Goal: Task Accomplishment & Management: Manage account settings

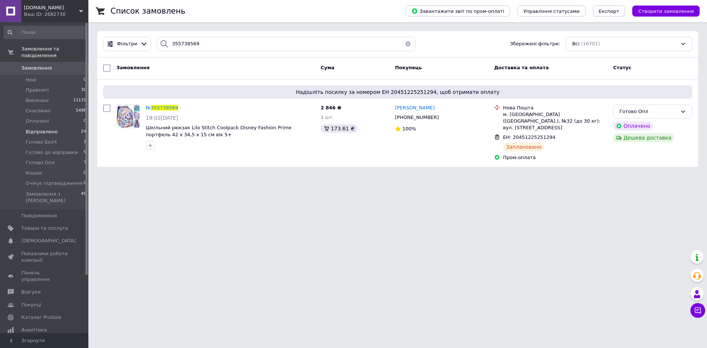
click at [40, 129] on span "Відправлено" at bounding box center [42, 132] width 32 height 7
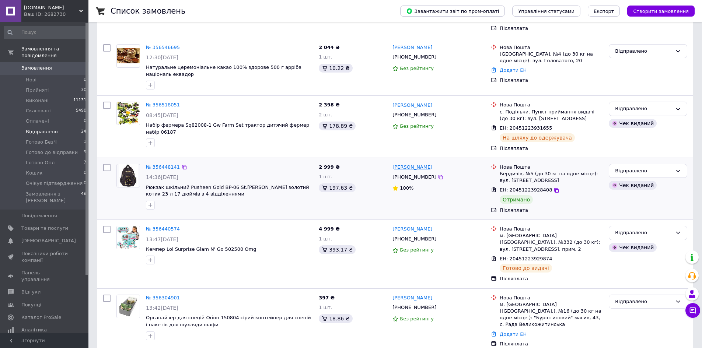
scroll to position [258, 0]
click at [107, 163] on input "checkbox" at bounding box center [106, 166] width 7 height 7
checkbox input "true"
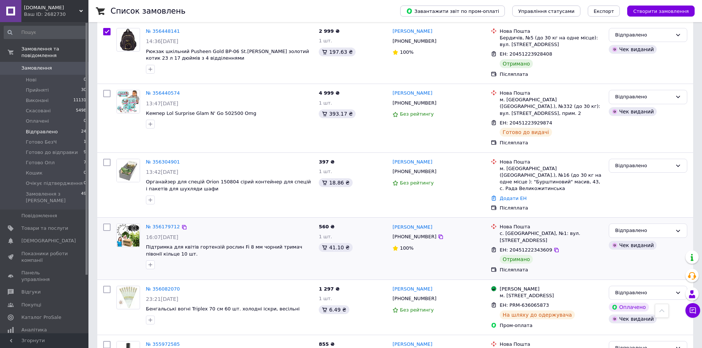
scroll to position [405, 0]
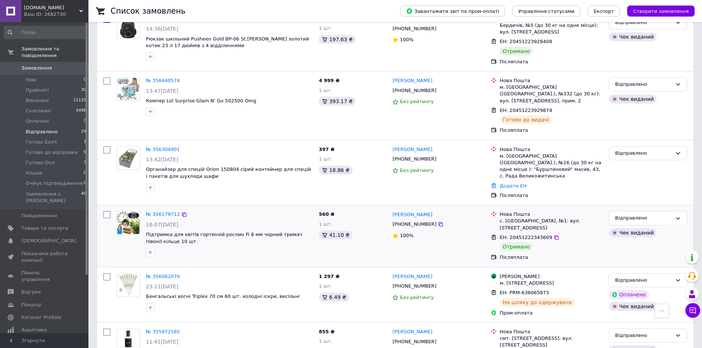
click at [107, 211] on input "checkbox" at bounding box center [106, 214] width 7 height 7
checkbox input "true"
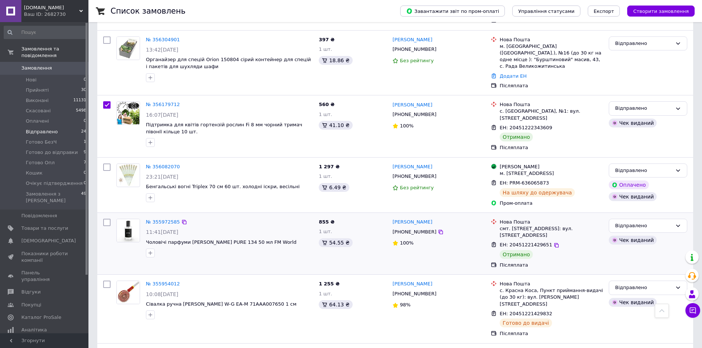
scroll to position [516, 0]
click at [107, 218] on input "checkbox" at bounding box center [106, 221] width 7 height 7
checkbox input "true"
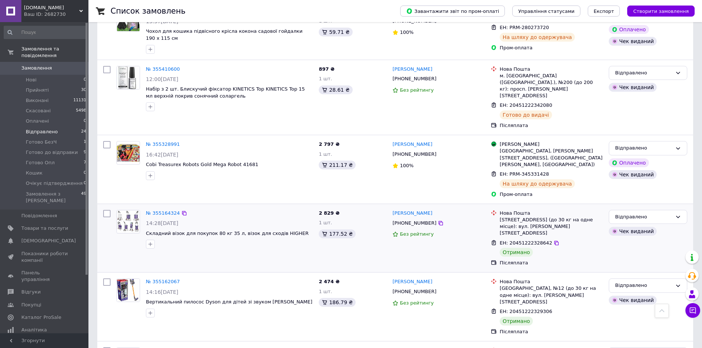
scroll to position [995, 0]
click at [108, 209] on input "checkbox" at bounding box center [106, 212] width 7 height 7
checkbox input "true"
click at [106, 278] on input "checkbox" at bounding box center [106, 281] width 7 height 7
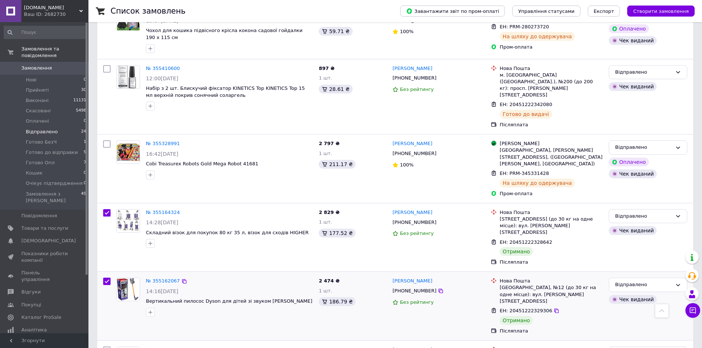
checkbox input "true"
click at [107, 347] on input "checkbox" at bounding box center [106, 350] width 7 height 7
checkbox input "true"
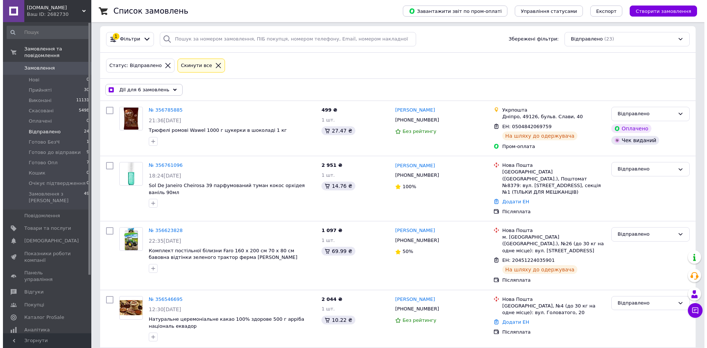
scroll to position [0, 0]
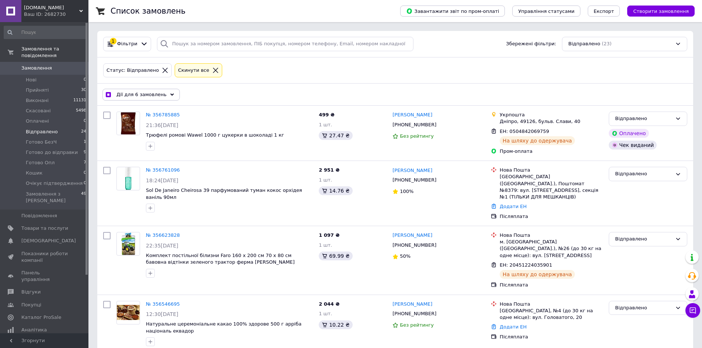
click at [143, 93] on span "Дії для 6 замовлень" at bounding box center [141, 94] width 50 height 7
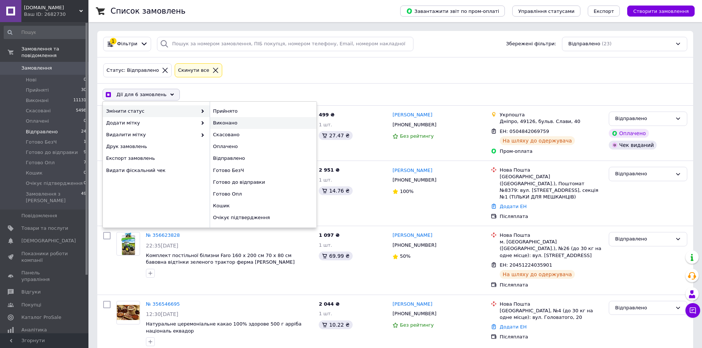
checkbox input "true"
click at [237, 123] on div "Виконано" at bounding box center [263, 123] width 107 height 12
checkbox input "false"
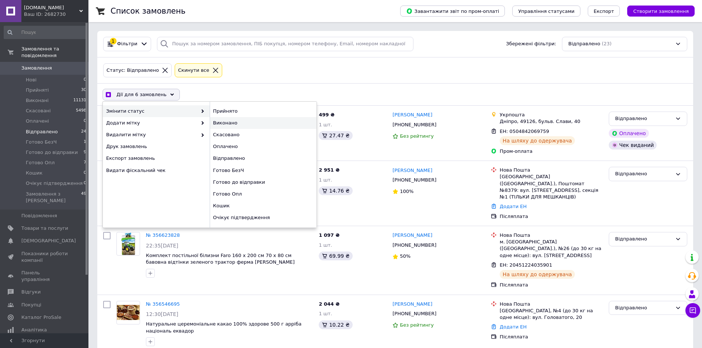
checkbox input "false"
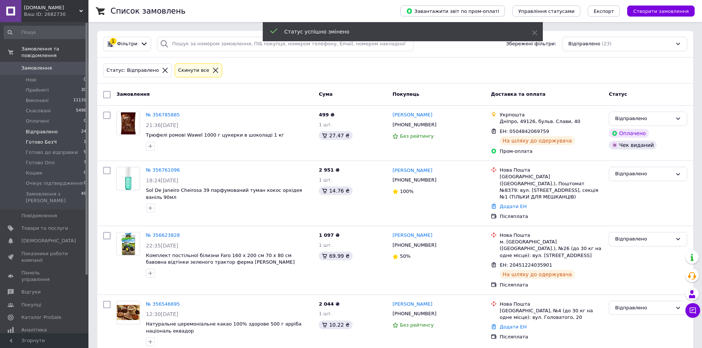
click at [56, 137] on li "Готово БезЧ 1" at bounding box center [45, 142] width 91 height 10
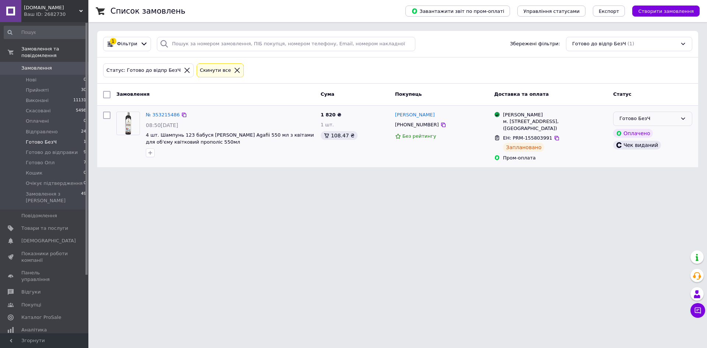
click at [672, 120] on div "Готово БезЧ" at bounding box center [649, 119] width 58 height 8
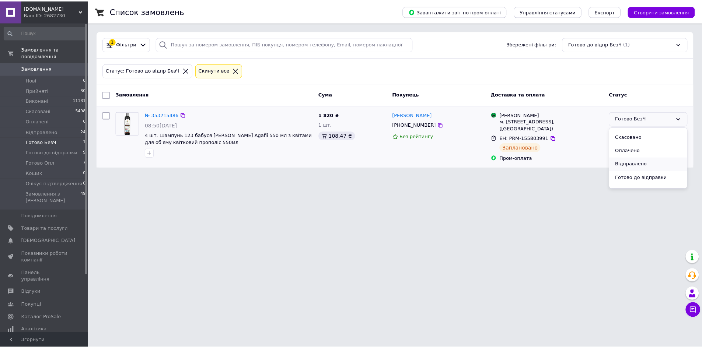
scroll to position [37, 0]
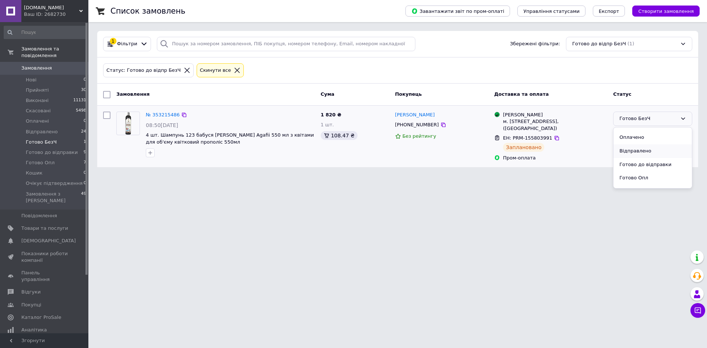
click at [637, 153] on li "Відправлено" at bounding box center [653, 151] width 78 height 14
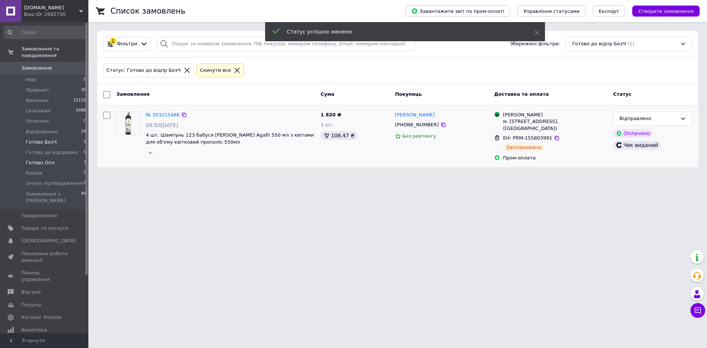
click at [58, 158] on li "Готово Опл 7" at bounding box center [45, 163] width 91 height 10
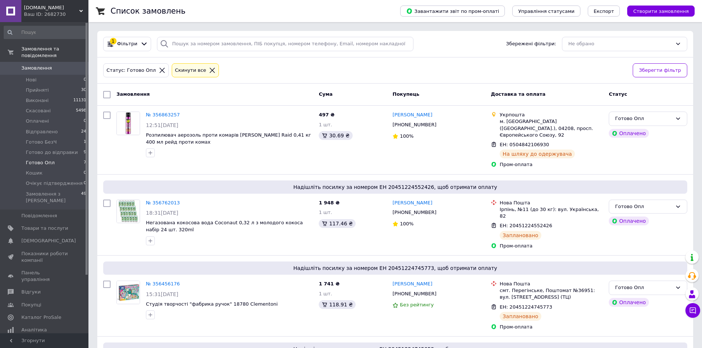
click at [106, 94] on input "checkbox" at bounding box center [106, 94] width 7 height 7
checkbox input "true"
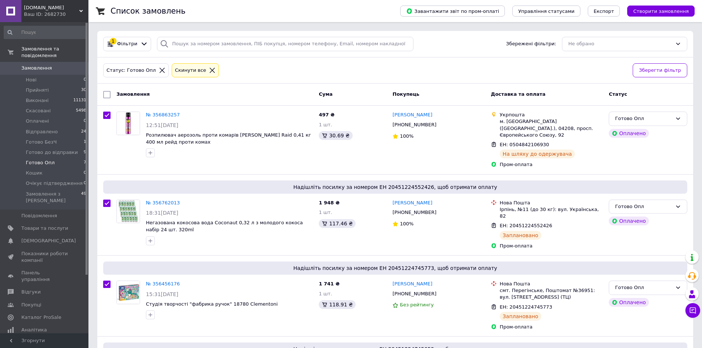
checkbox input "true"
click at [150, 95] on span "Дії для 8 замовлень" at bounding box center [141, 94] width 50 height 7
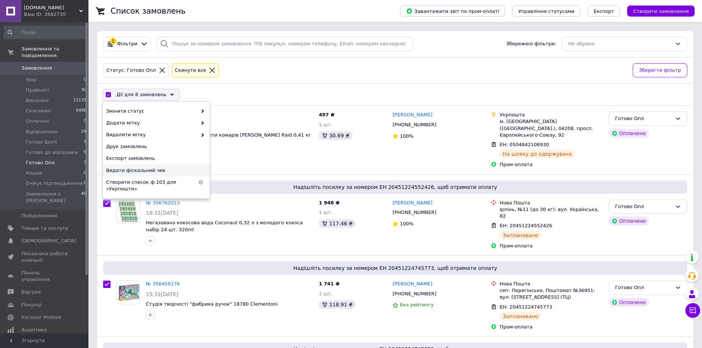
click at [158, 171] on span "Видати фіскальний чек" at bounding box center [155, 170] width 98 height 7
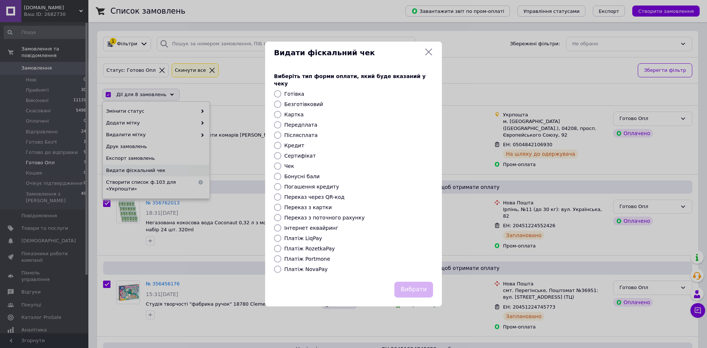
click at [307, 246] on label "Платіж RozetkaPay" at bounding box center [309, 249] width 50 height 6
click at [281, 246] on input "Платіж RozetkaPay" at bounding box center [277, 248] width 7 height 7
radio input "true"
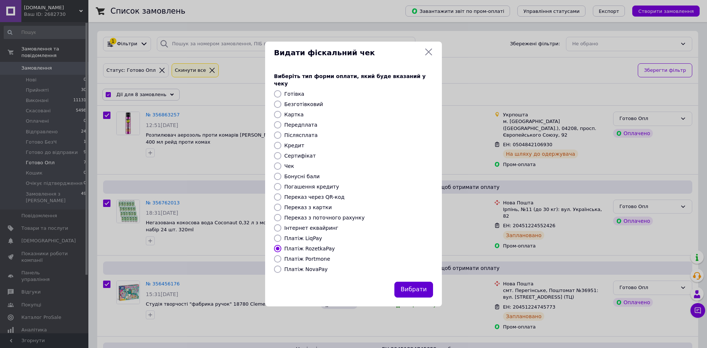
click at [414, 284] on button "Вибрати" at bounding box center [414, 290] width 39 height 16
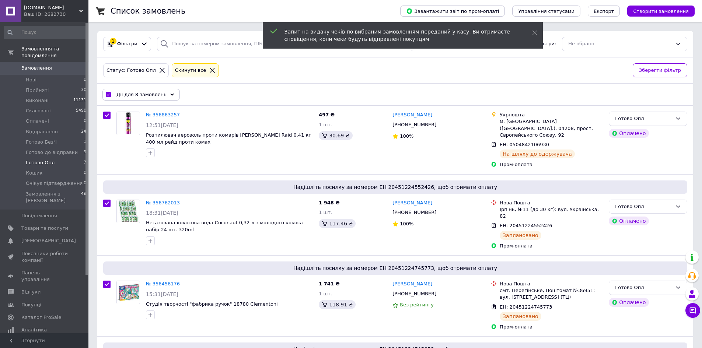
click at [153, 92] on span "Дії для 8 замовлень" at bounding box center [141, 94] width 50 height 7
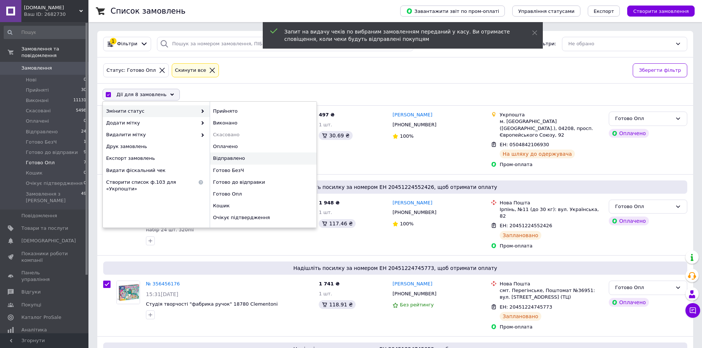
click at [235, 156] on div "Відправлено" at bounding box center [263, 159] width 107 height 12
checkbox input "false"
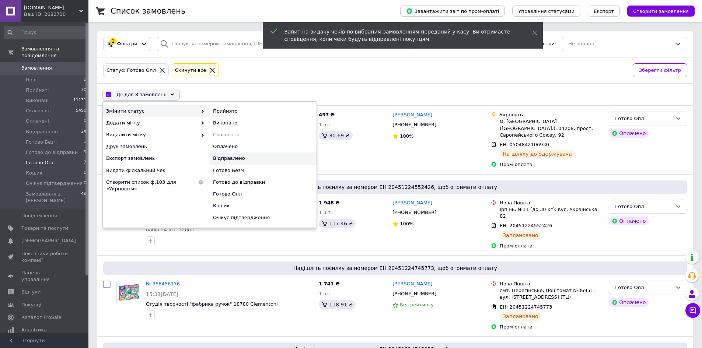
checkbox input "false"
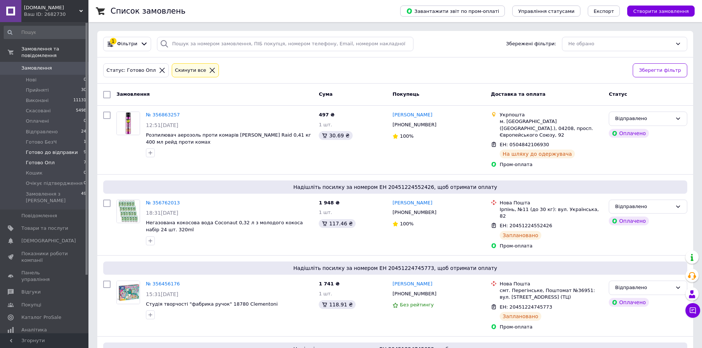
click at [50, 147] on li "Готово до відправки 9" at bounding box center [45, 152] width 91 height 10
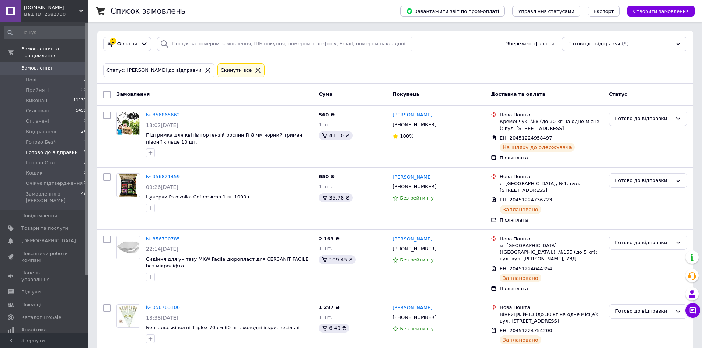
click at [106, 96] on input "checkbox" at bounding box center [106, 94] width 7 height 7
checkbox input "true"
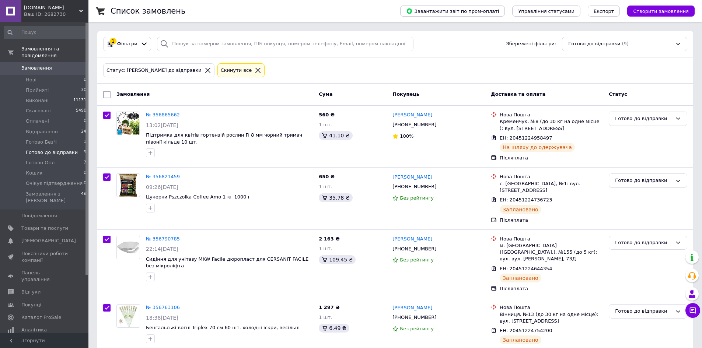
checkbox input "true"
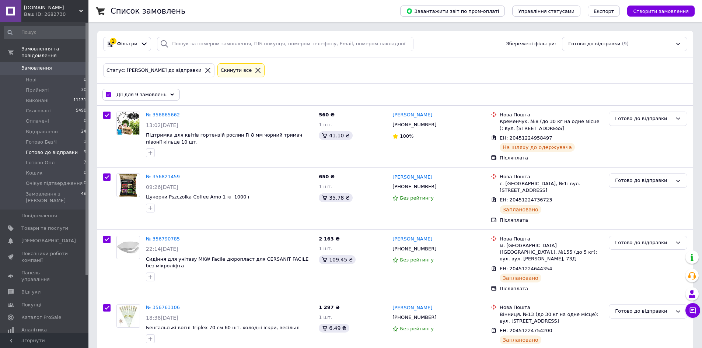
click at [155, 93] on span "Дії для 9 замовлень" at bounding box center [141, 94] width 50 height 7
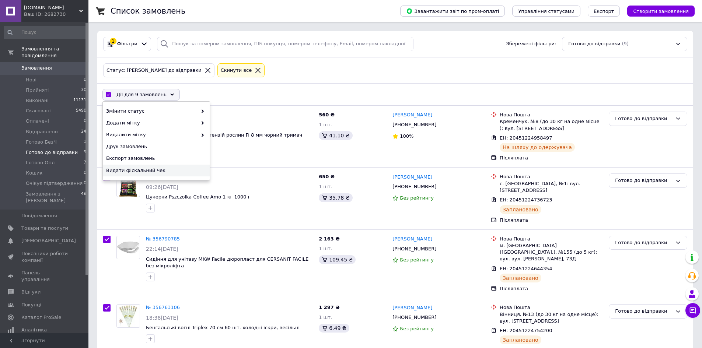
click at [156, 173] on span "Видати фіскальний чек" at bounding box center [155, 170] width 98 height 7
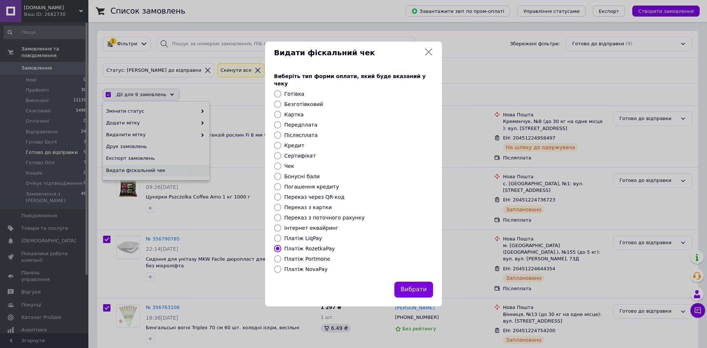
click at [311, 266] on label "Платіж NovaPay" at bounding box center [305, 269] width 43 height 6
click at [281, 266] on input "Платіж NovaPay" at bounding box center [277, 269] width 7 height 7
radio input "true"
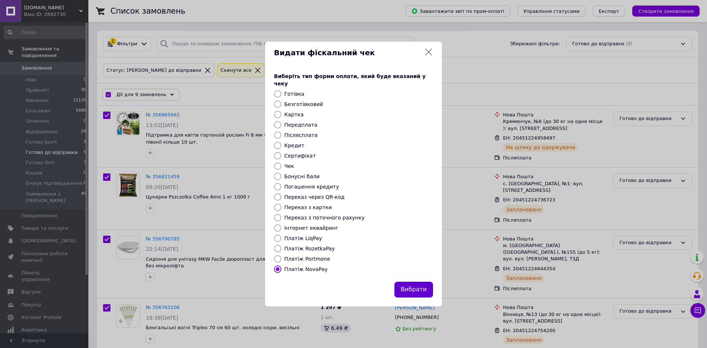
click at [413, 286] on button "Вибрати" at bounding box center [414, 290] width 39 height 16
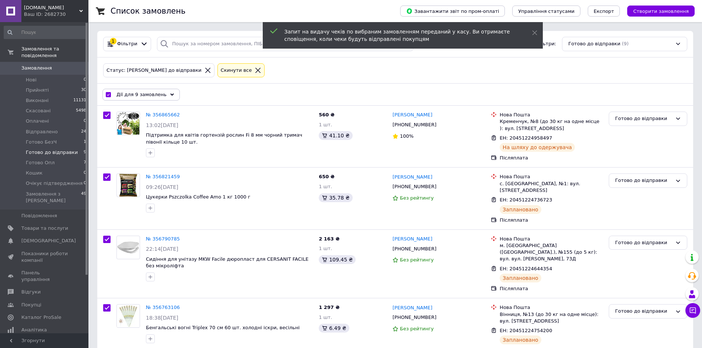
click at [156, 96] on span "Дії для 9 замовлень" at bounding box center [141, 94] width 50 height 7
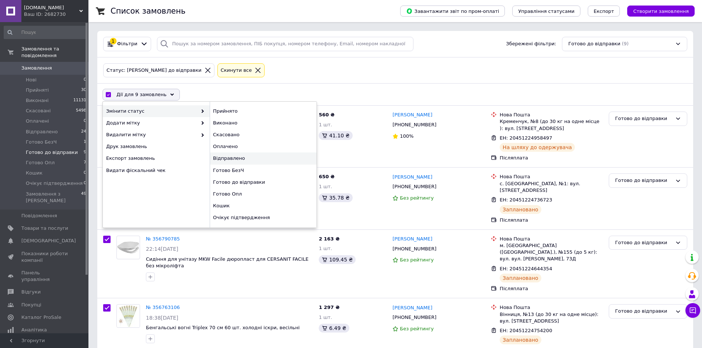
click at [235, 159] on div "Відправлено" at bounding box center [263, 159] width 107 height 12
checkbox input "false"
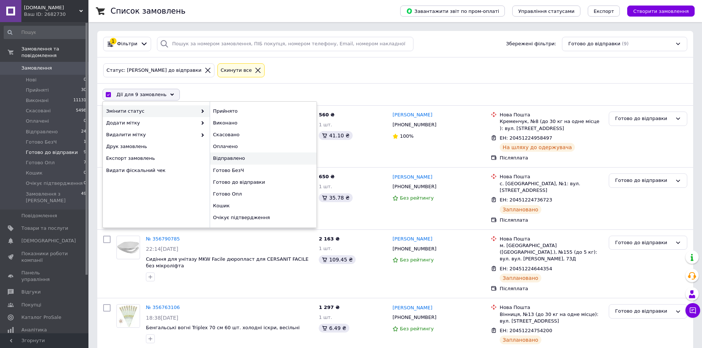
checkbox input "false"
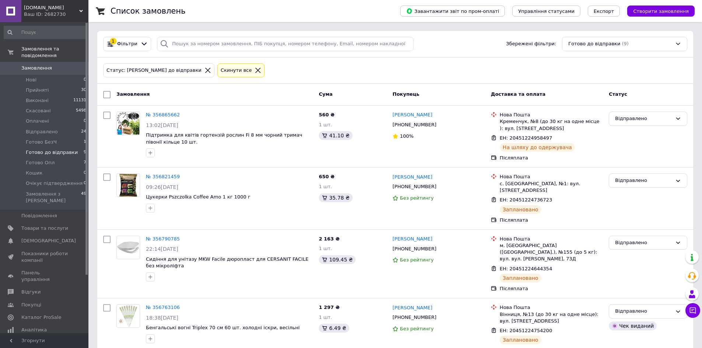
click at [59, 65] on span "Замовлення" at bounding box center [44, 68] width 47 height 7
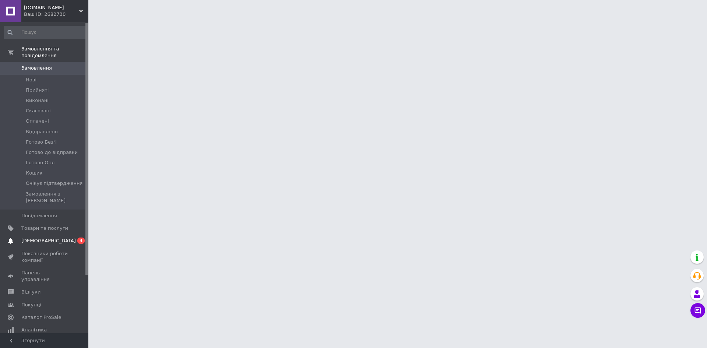
click at [41, 238] on span "[DEMOGRAPHIC_DATA]" at bounding box center [48, 241] width 55 height 7
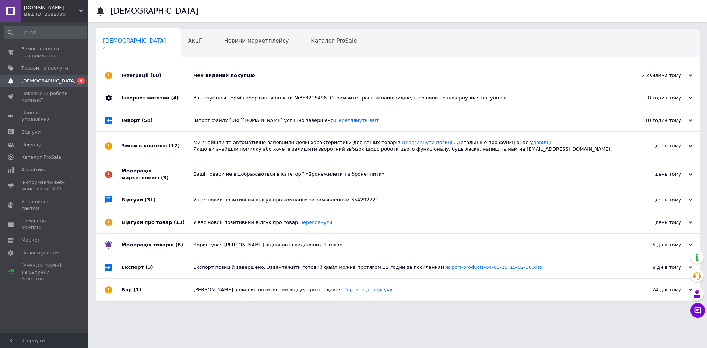
click at [281, 66] on div "Чек виданий покупцю" at bounding box center [405, 75] width 425 height 22
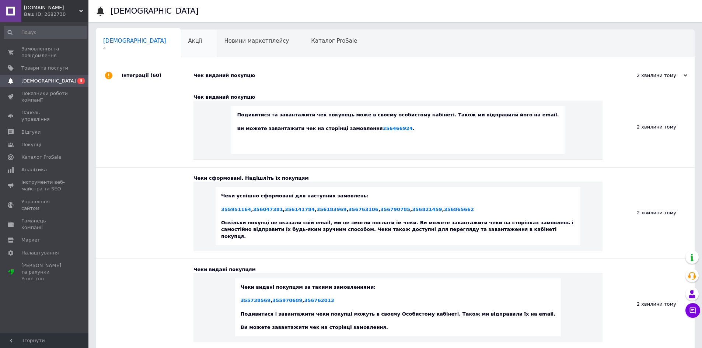
click at [188, 44] on span "Акції" at bounding box center [195, 41] width 14 height 7
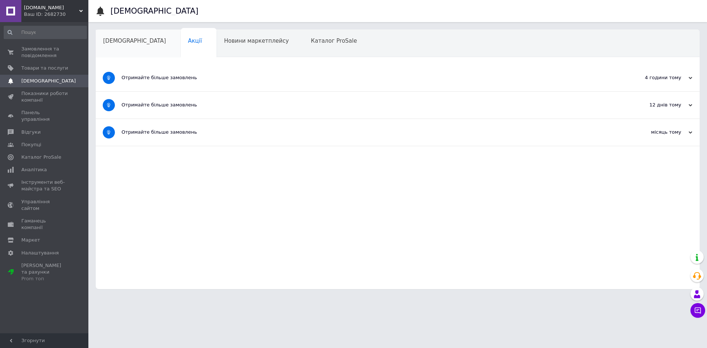
click at [126, 46] on div "[DEMOGRAPHIC_DATA]" at bounding box center [138, 44] width 85 height 28
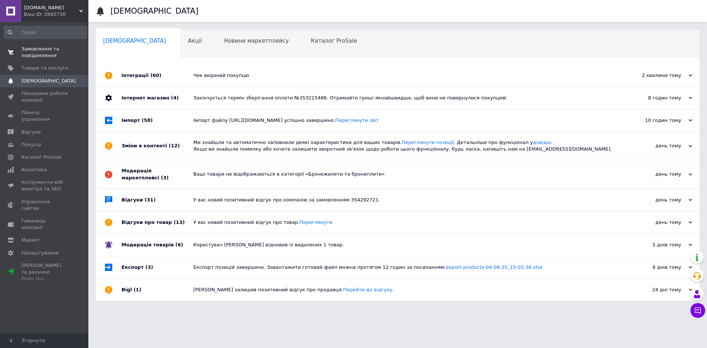
click at [45, 54] on span "Замовлення та повідомлення" at bounding box center [44, 52] width 47 height 13
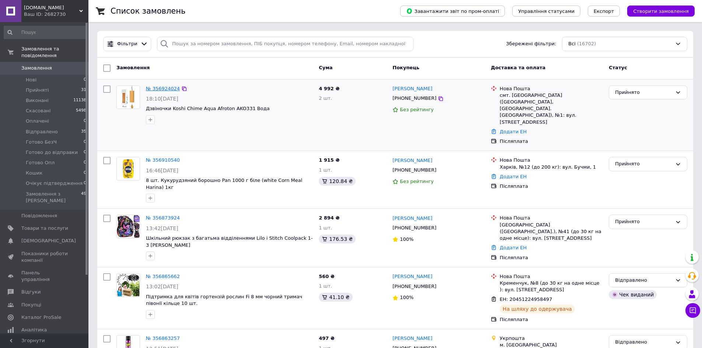
click at [161, 90] on link "№ 356924024" at bounding box center [163, 89] width 34 height 6
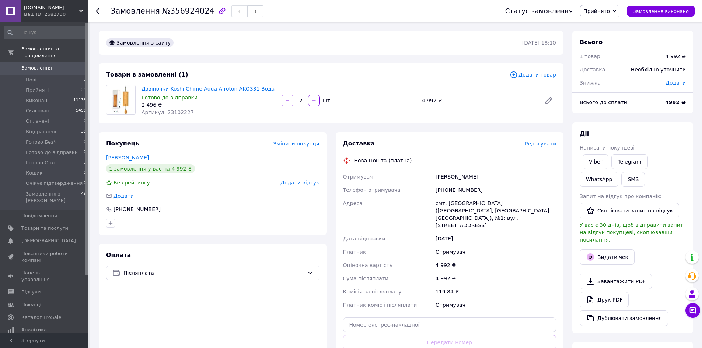
click at [35, 65] on span "Замовлення" at bounding box center [36, 68] width 31 height 7
